Goal: Check status

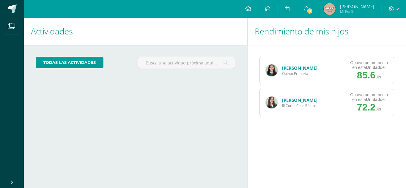
click at [291, 105] on span "III Curso Ciclo Básico" at bounding box center [299, 105] width 35 height 5
click at [270, 105] on img at bounding box center [271, 102] width 12 height 12
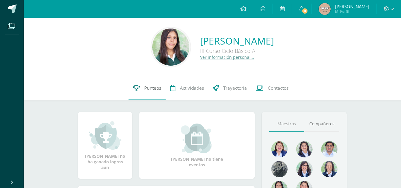
click at [152, 91] on span "Punteos" at bounding box center [152, 88] width 17 height 6
click at [155, 90] on span "Punteos" at bounding box center [152, 88] width 17 height 6
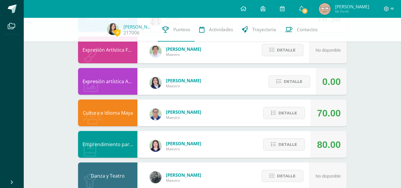
scroll to position [385, 0]
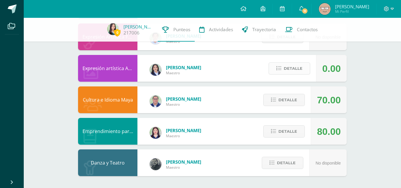
click at [289, 68] on span "Detalle" at bounding box center [293, 68] width 19 height 11
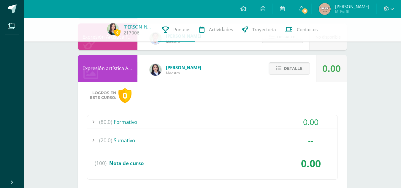
click at [224, 125] on div "(80.0) Formativo" at bounding box center [212, 121] width 250 height 13
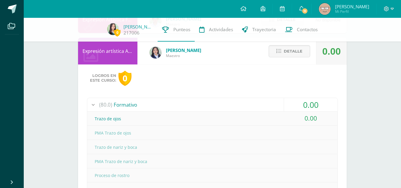
scroll to position [402, 0]
click at [195, 103] on div "(80.0) Formativo" at bounding box center [212, 104] width 250 height 13
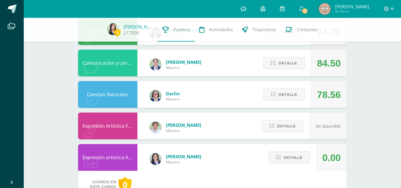
scroll to position [295, 0]
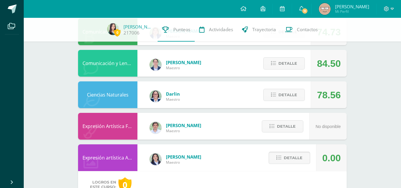
click at [285, 158] on span "Detalle" at bounding box center [293, 157] width 19 height 11
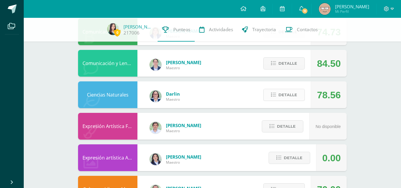
click at [284, 96] on span "Detalle" at bounding box center [288, 94] width 19 height 11
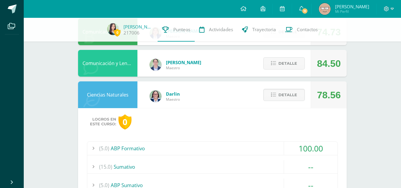
click at [270, 150] on div "(5.0) ABP Formativo" at bounding box center [212, 148] width 250 height 13
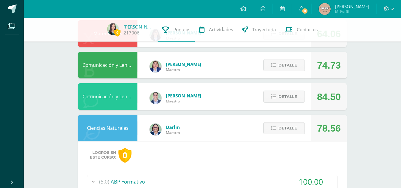
scroll to position [262, 0]
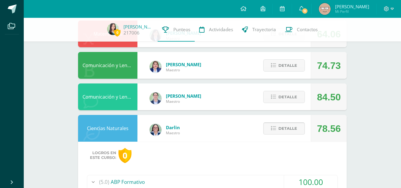
click at [282, 126] on span "Detalle" at bounding box center [288, 128] width 19 height 11
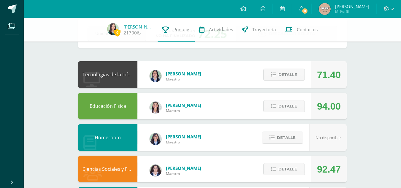
scroll to position [33, 0]
